Goal: Task Accomplishment & Management: Use online tool/utility

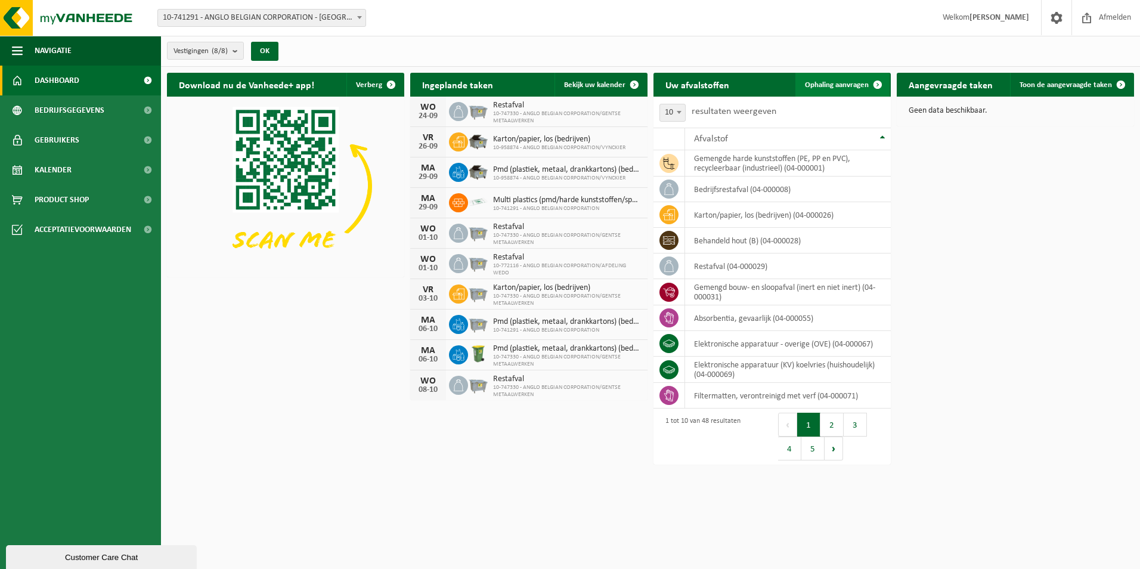
click at [855, 88] on span "Ophaling aanvragen" at bounding box center [837, 85] width 64 height 8
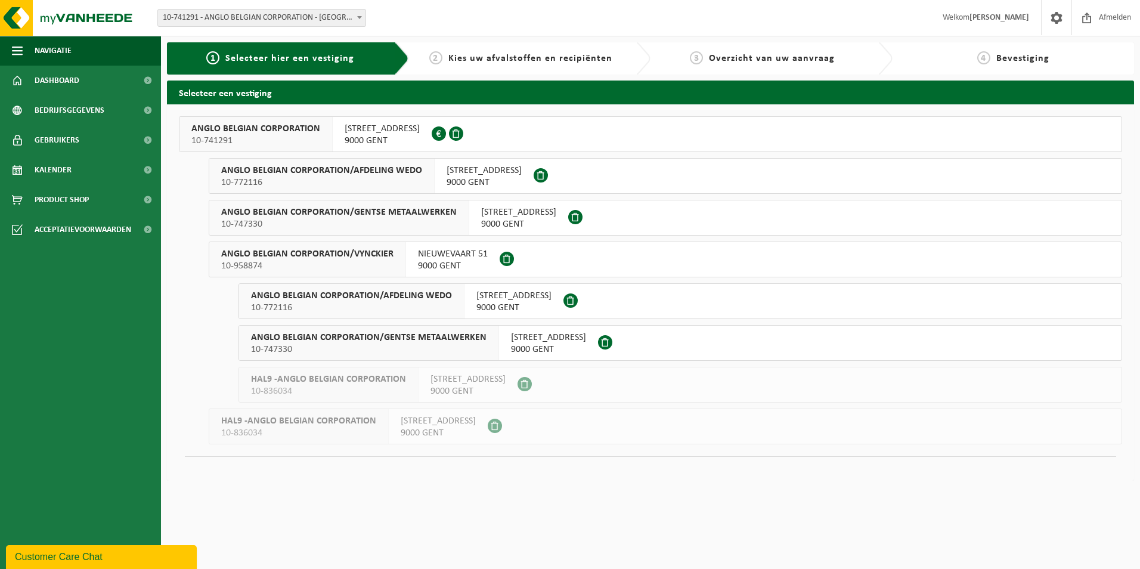
click at [418, 138] on div "WIEDAUWKAAI 43 9000 GENT 0420.246.659" at bounding box center [382, 134] width 99 height 35
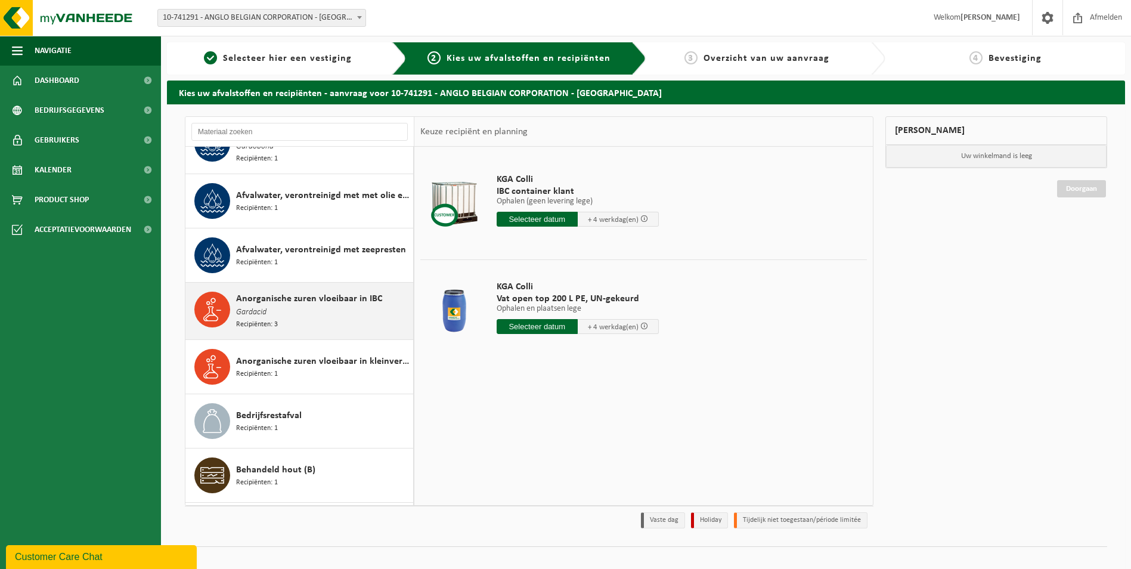
scroll to position [179, 0]
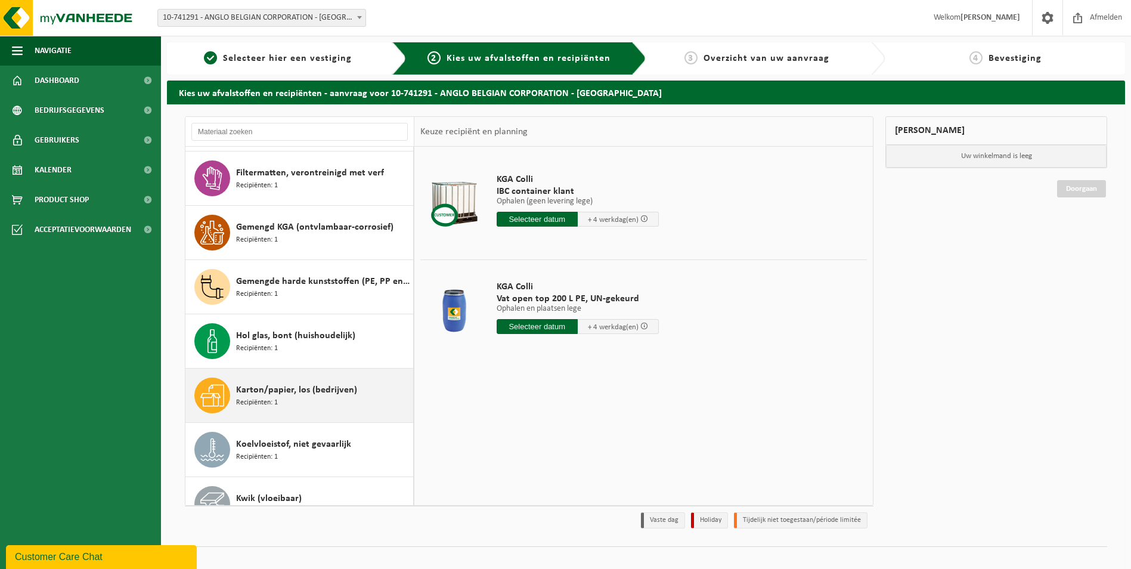
click at [273, 400] on span "Recipiënten: 1" at bounding box center [257, 402] width 42 height 11
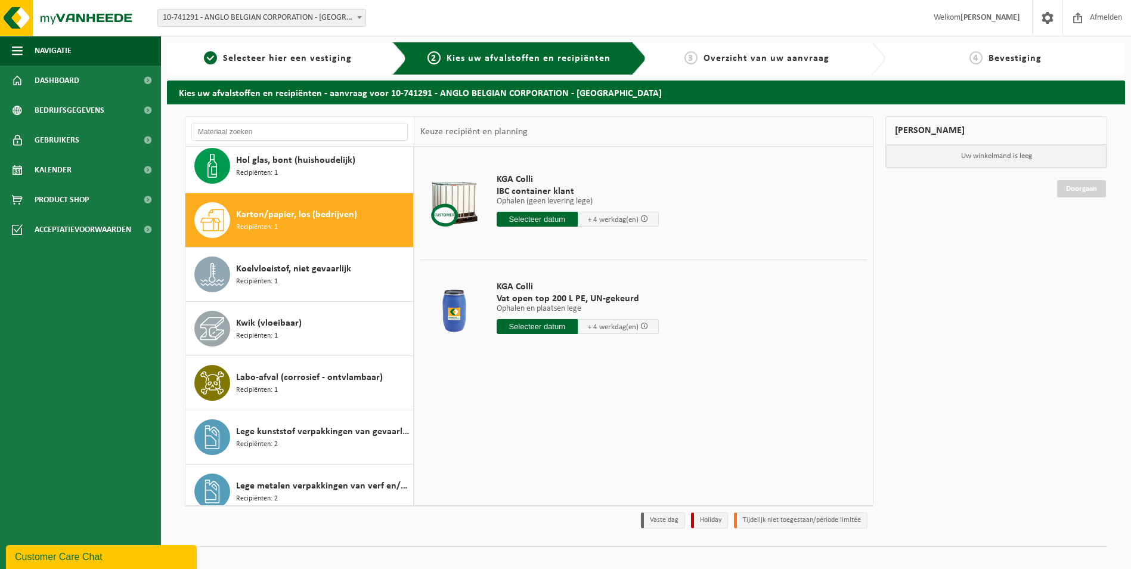
scroll to position [871, 0]
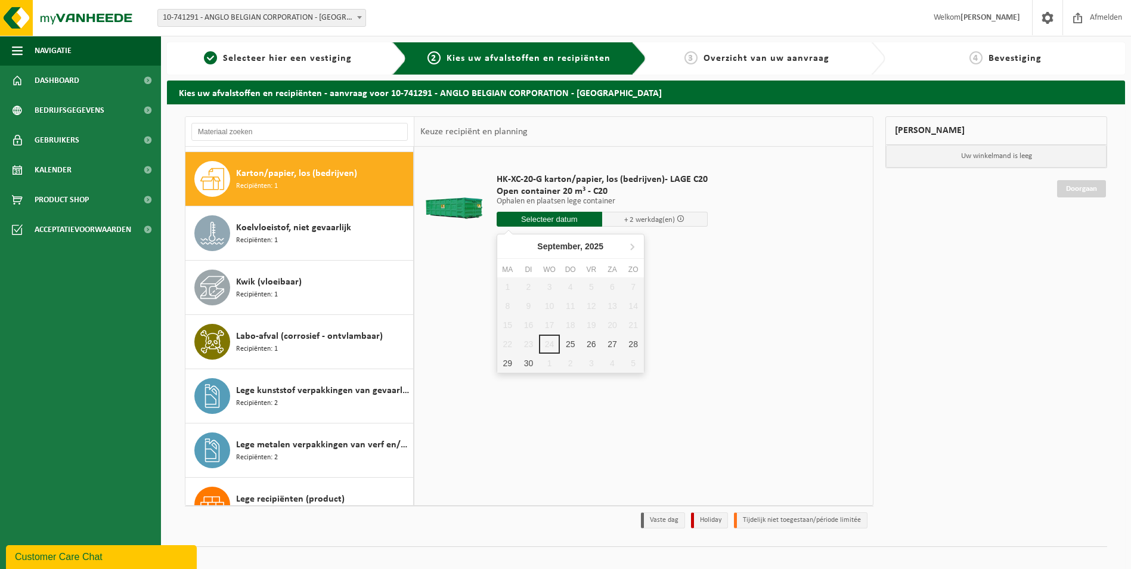
click at [545, 221] on input "text" at bounding box center [548, 219] width 105 height 15
click at [573, 346] on div "25" at bounding box center [570, 343] width 21 height 19
type input "Van [DATE]"
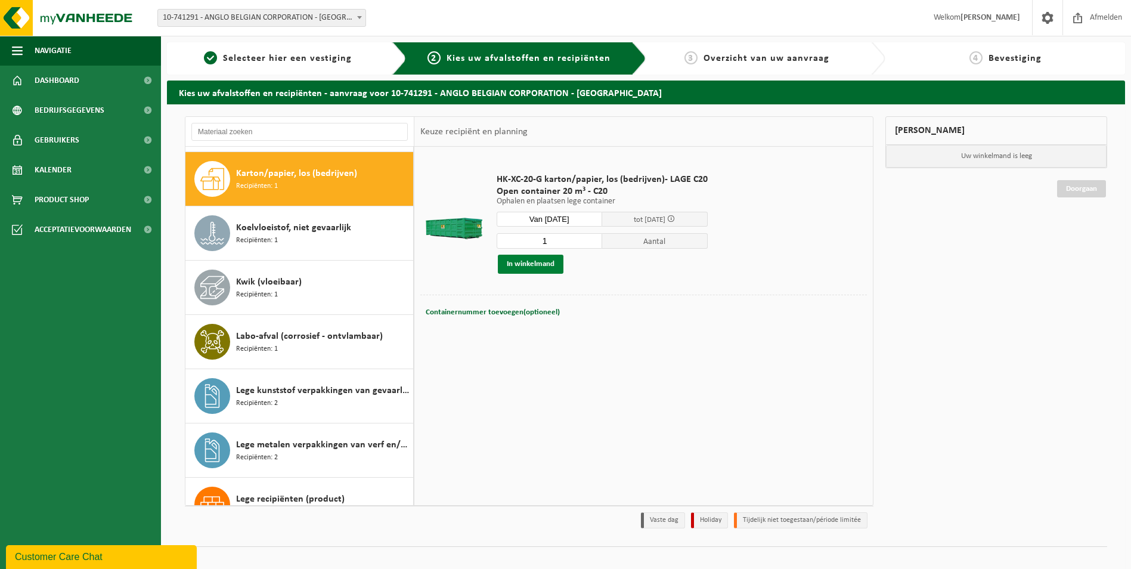
click at [554, 271] on button "In winkelmand" at bounding box center [531, 264] width 66 height 19
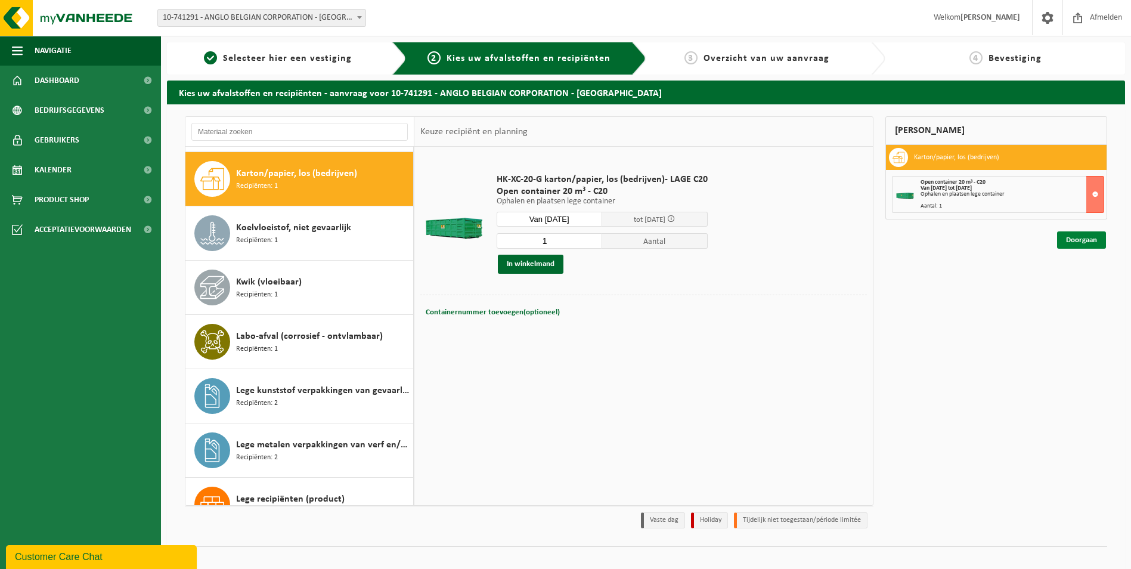
click at [1087, 235] on link "Doorgaan" at bounding box center [1081, 239] width 49 height 17
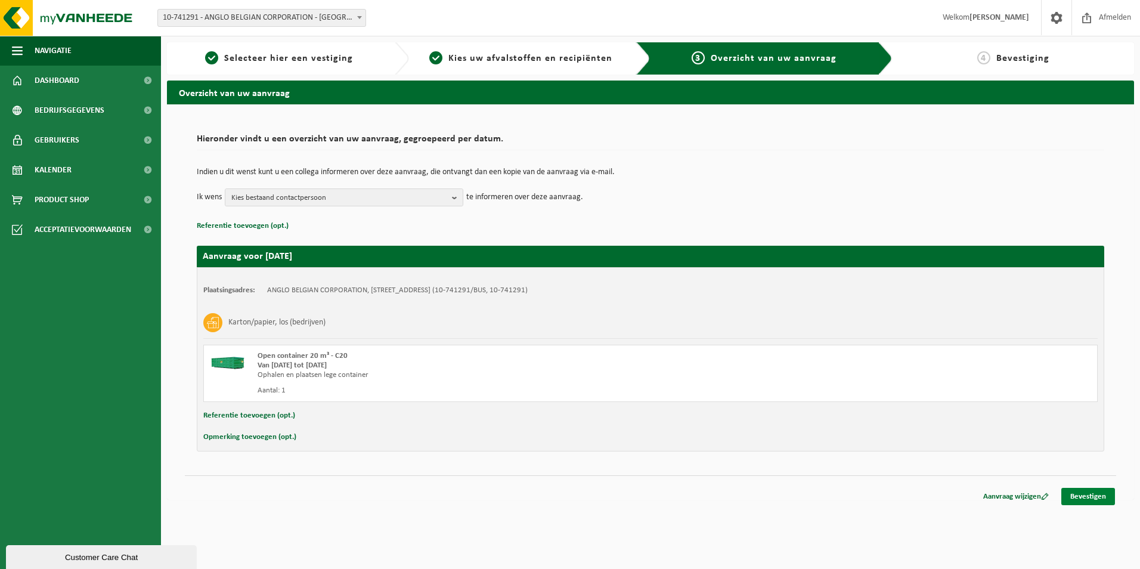
click at [1110, 498] on link "Bevestigen" at bounding box center [1088, 496] width 54 height 17
